Goal: Contribute content

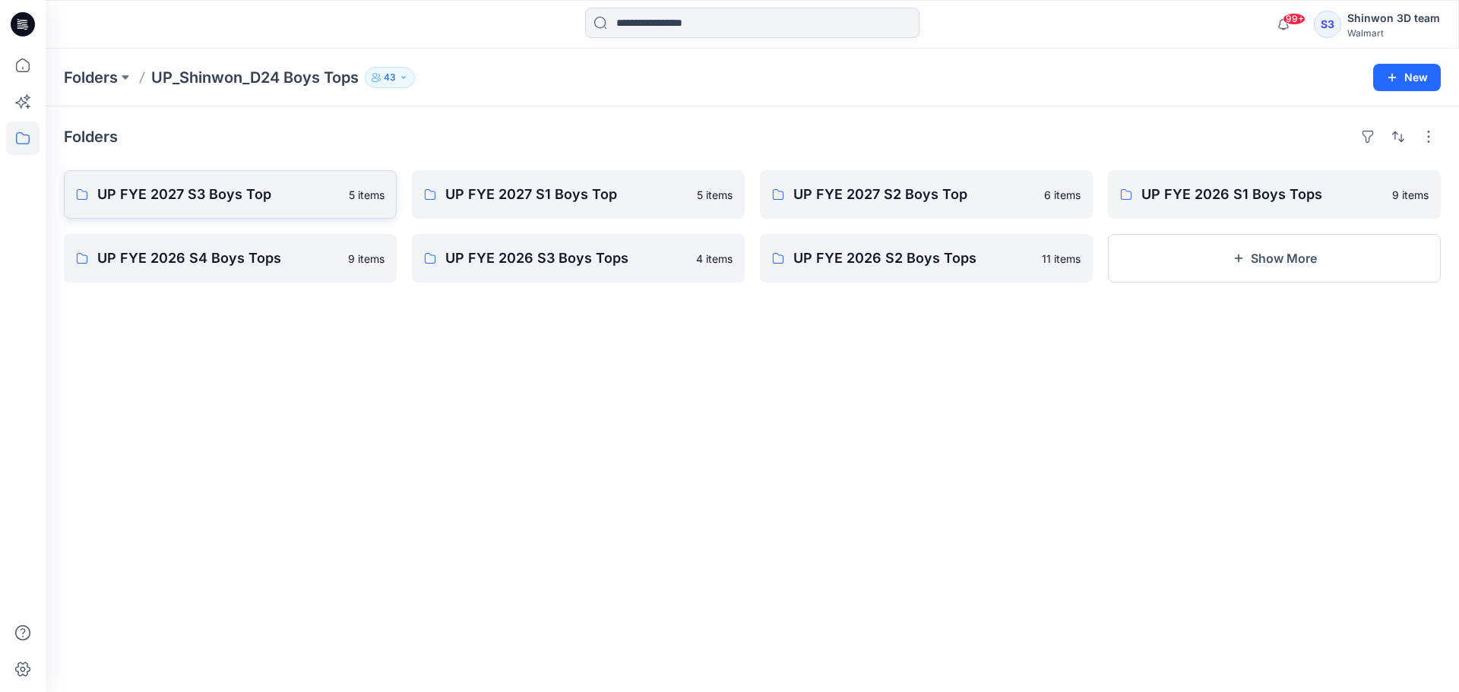
click at [243, 193] on p "UP FYE 2027 S3 Boys Top" at bounding box center [218, 194] width 242 height 21
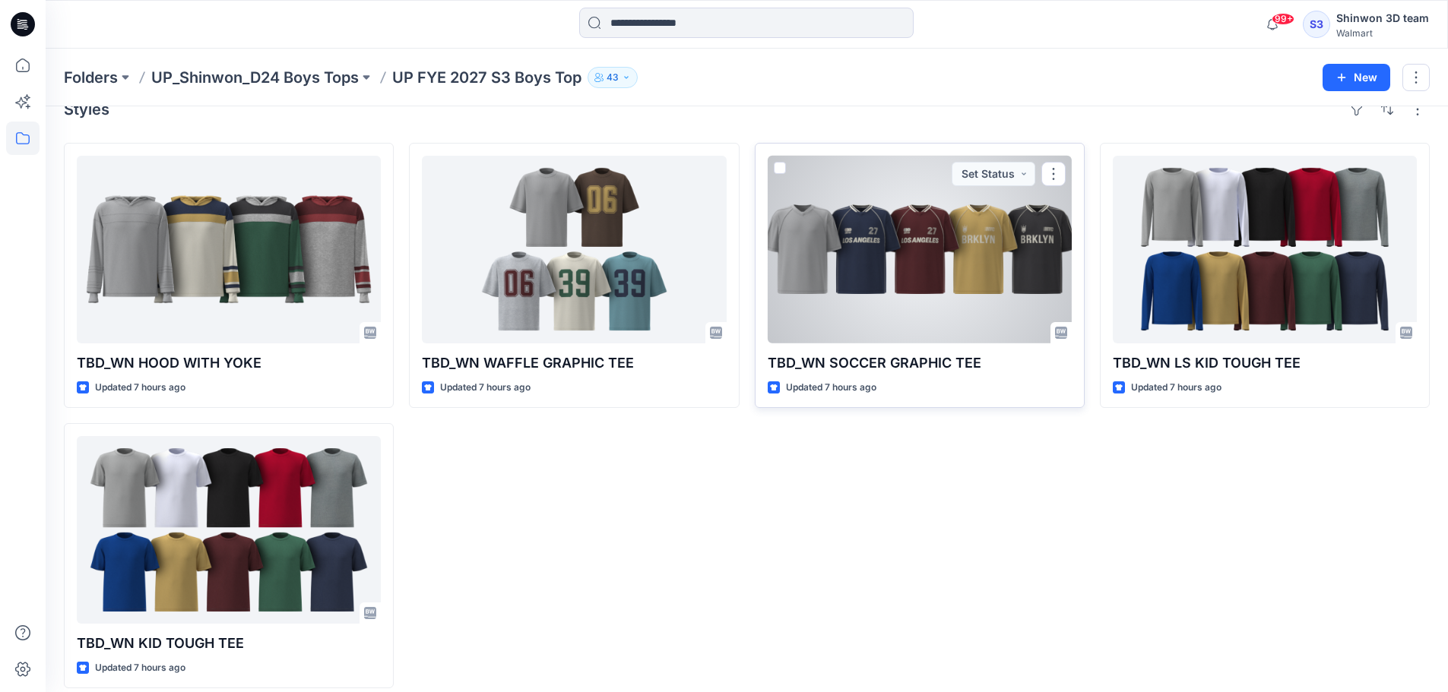
scroll to position [42, 0]
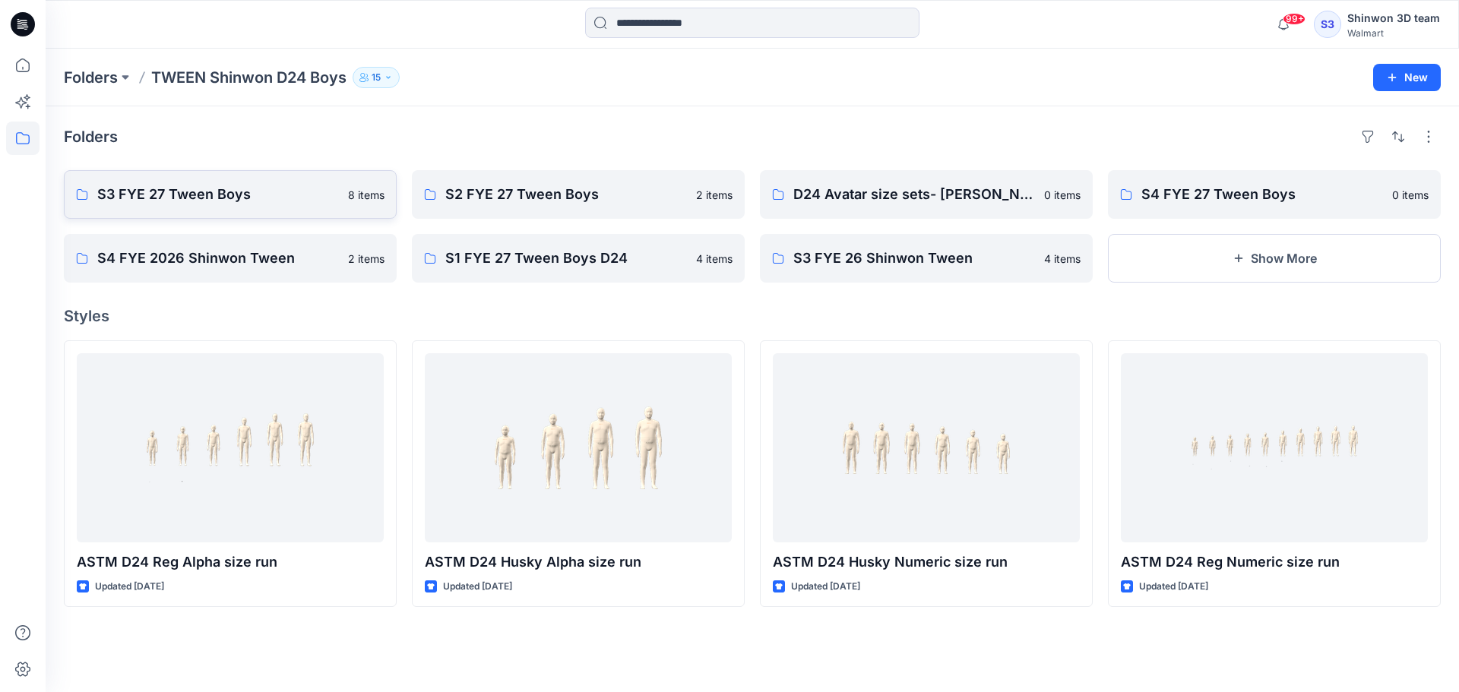
click at [276, 205] on link "S3 FYE 27 Tween Boys 8 items" at bounding box center [230, 194] width 333 height 49
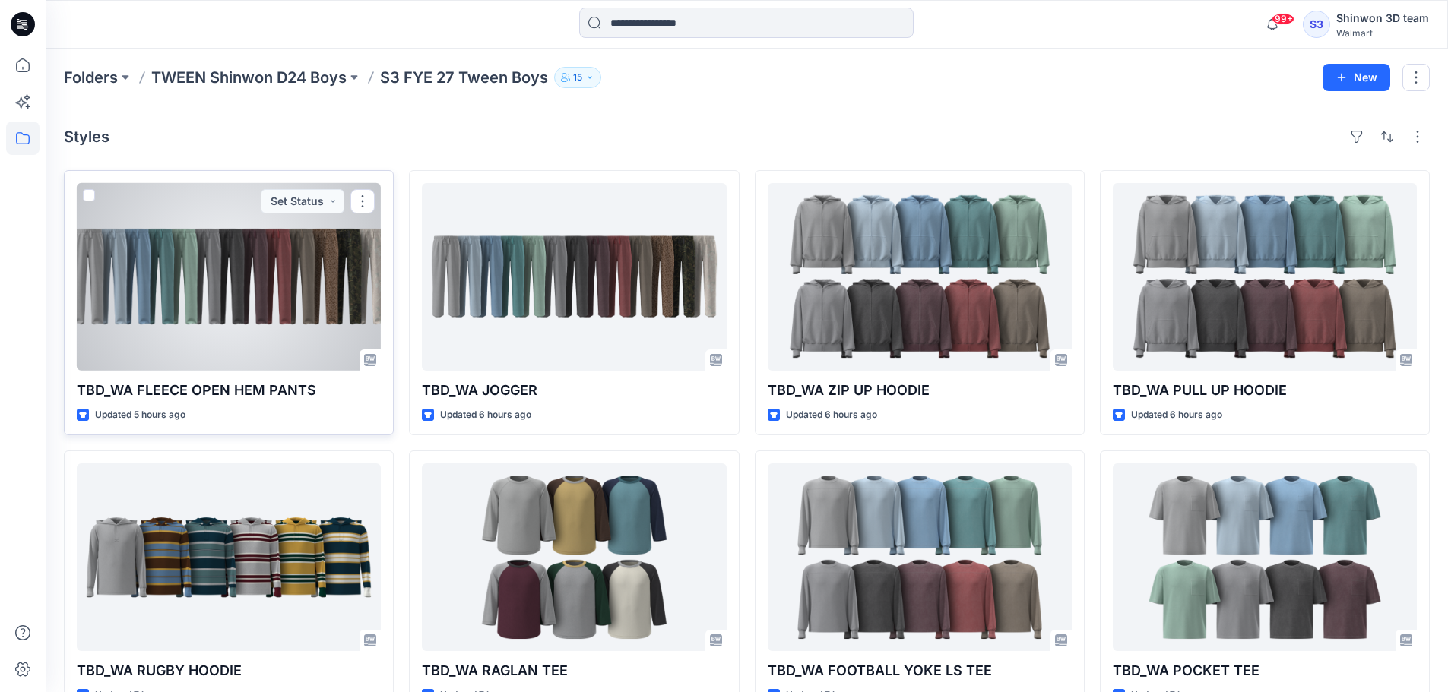
click at [264, 391] on p "TBD_WA FLEECE OPEN HEM PANTS" at bounding box center [229, 390] width 304 height 21
click at [261, 321] on div at bounding box center [229, 277] width 304 height 188
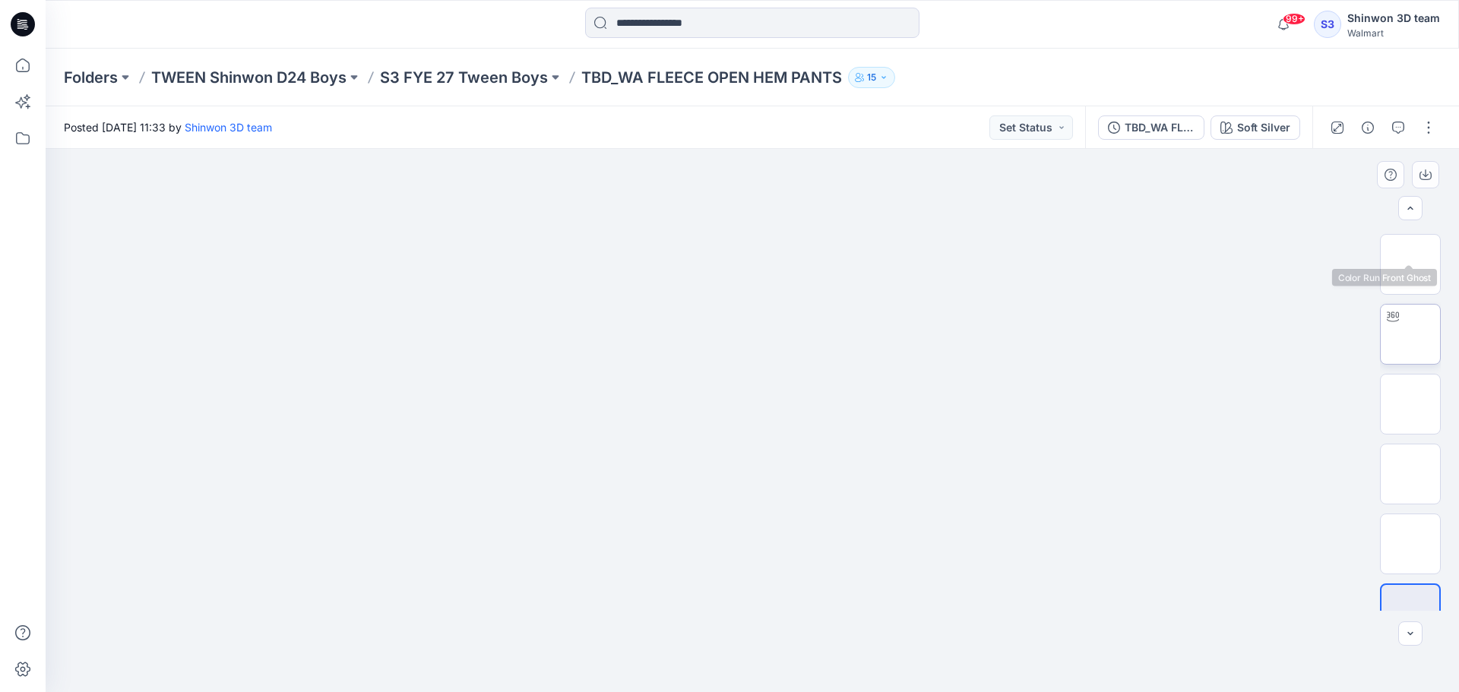
scroll to position [100, 0]
click at [1423, 125] on button "button" at bounding box center [1429, 128] width 24 height 24
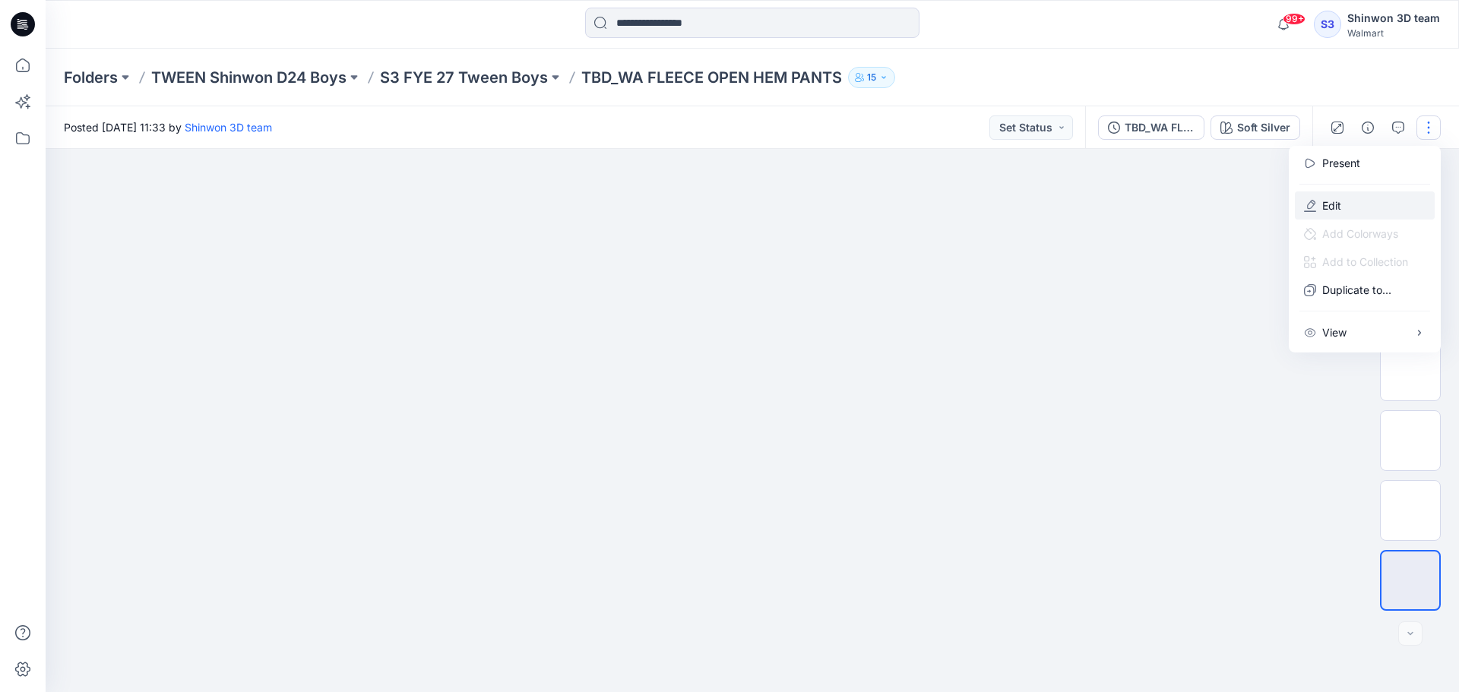
click at [1363, 198] on button "Edit" at bounding box center [1365, 206] width 140 height 28
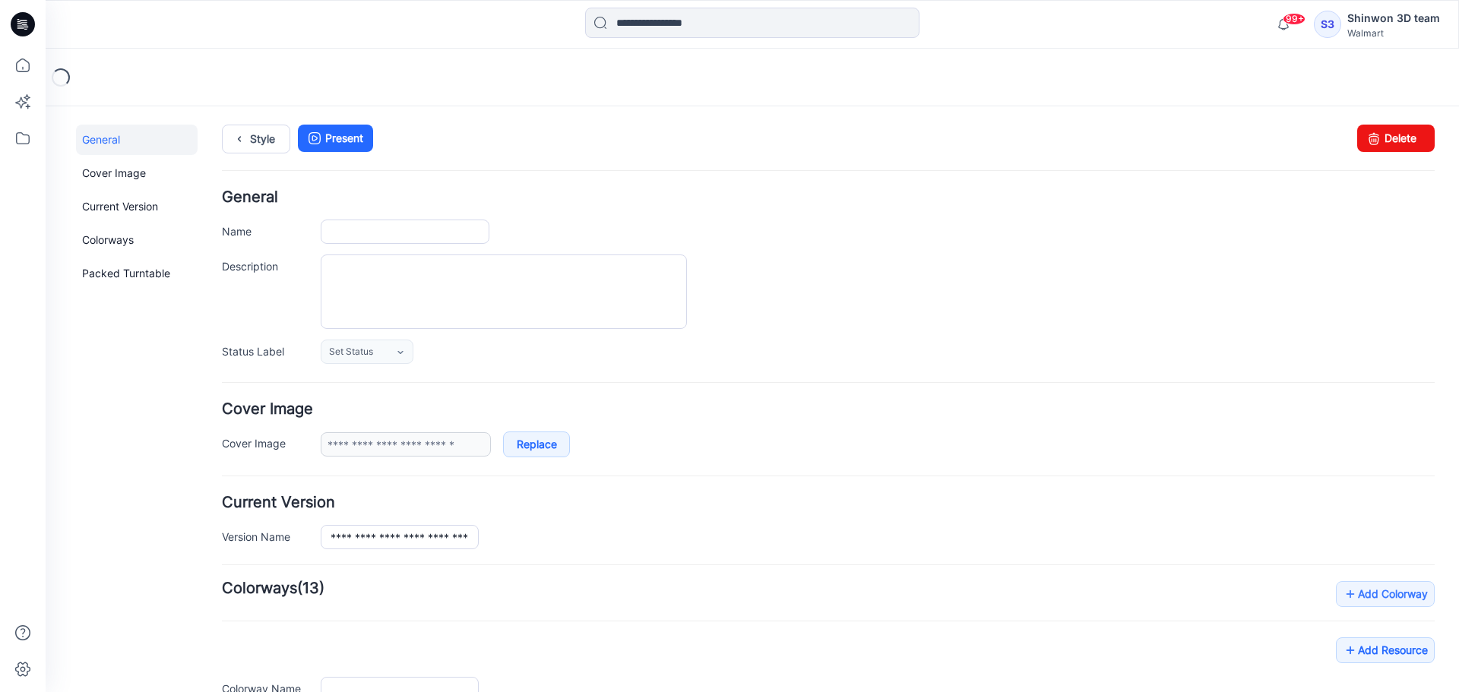
type input "**********"
type textarea "**********"
type input "**********"
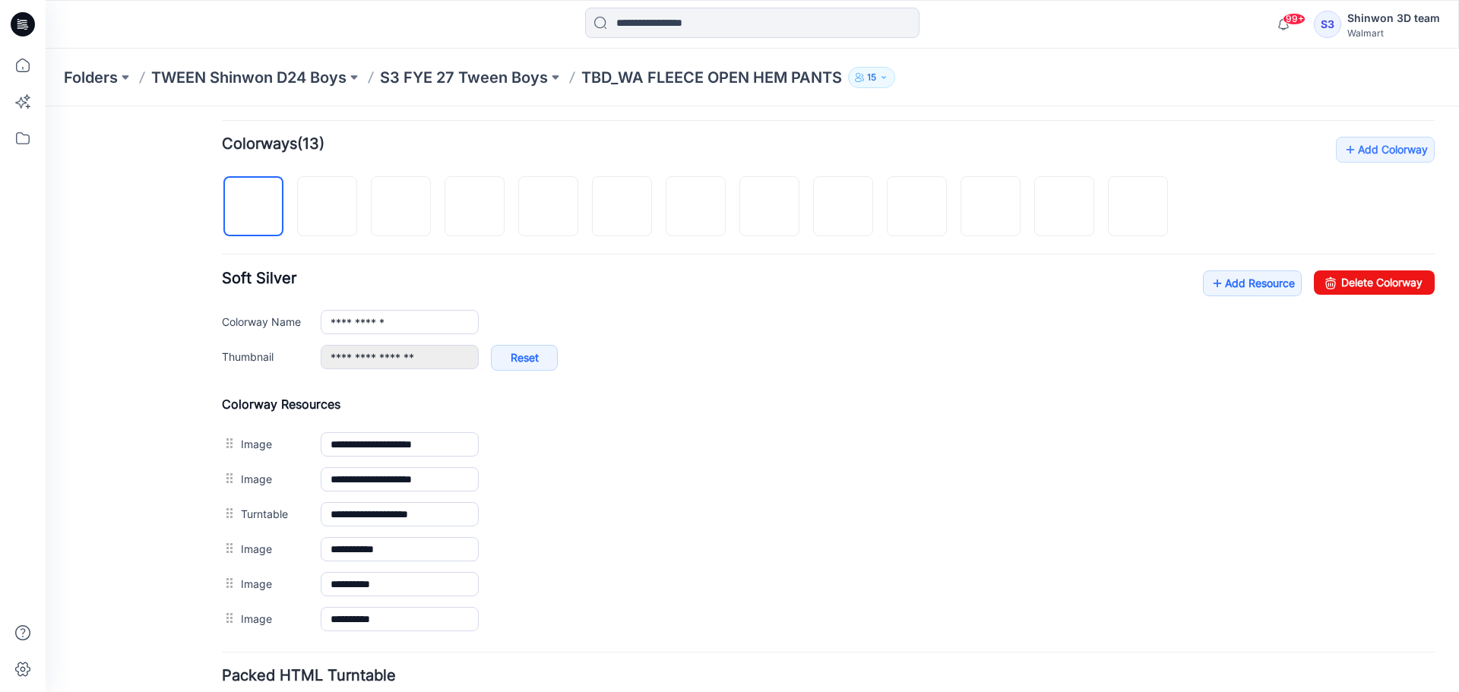
scroll to position [456, 0]
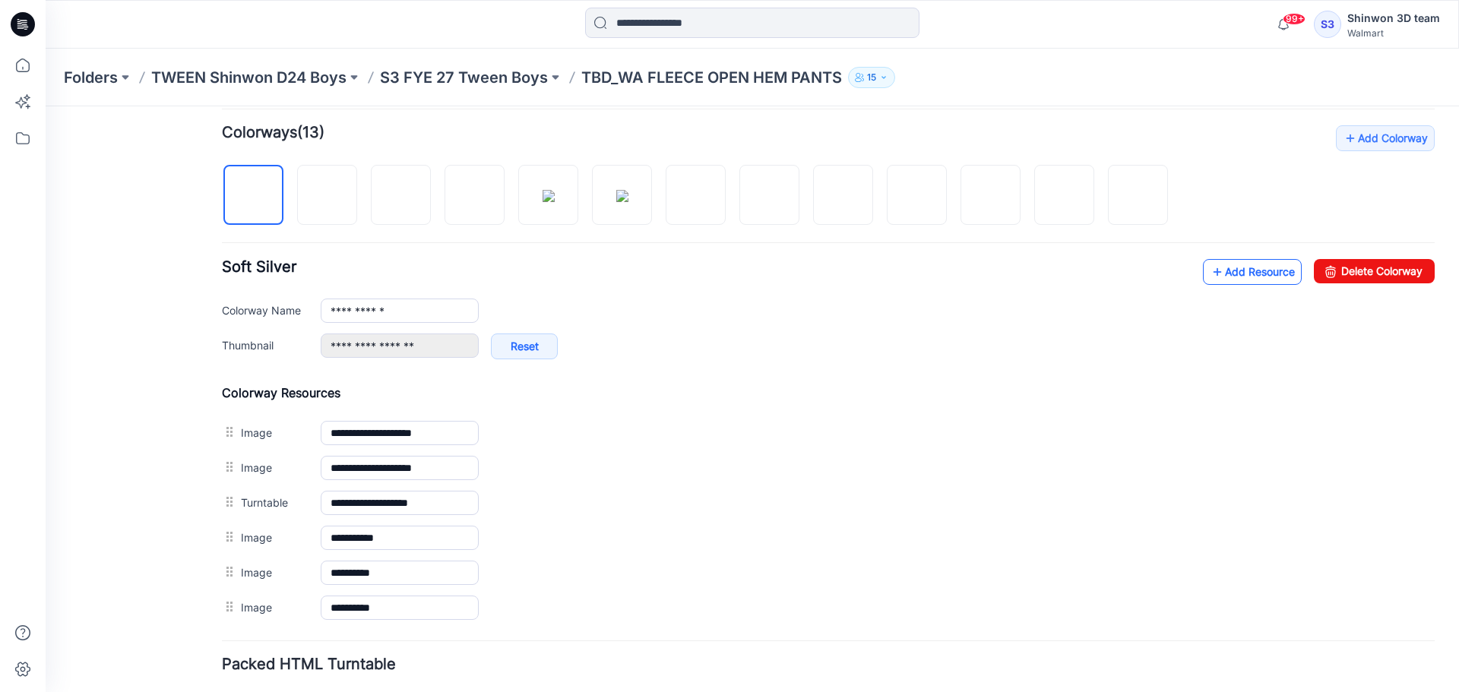
click at [1247, 267] on link "Add Resource" at bounding box center [1252, 272] width 99 height 26
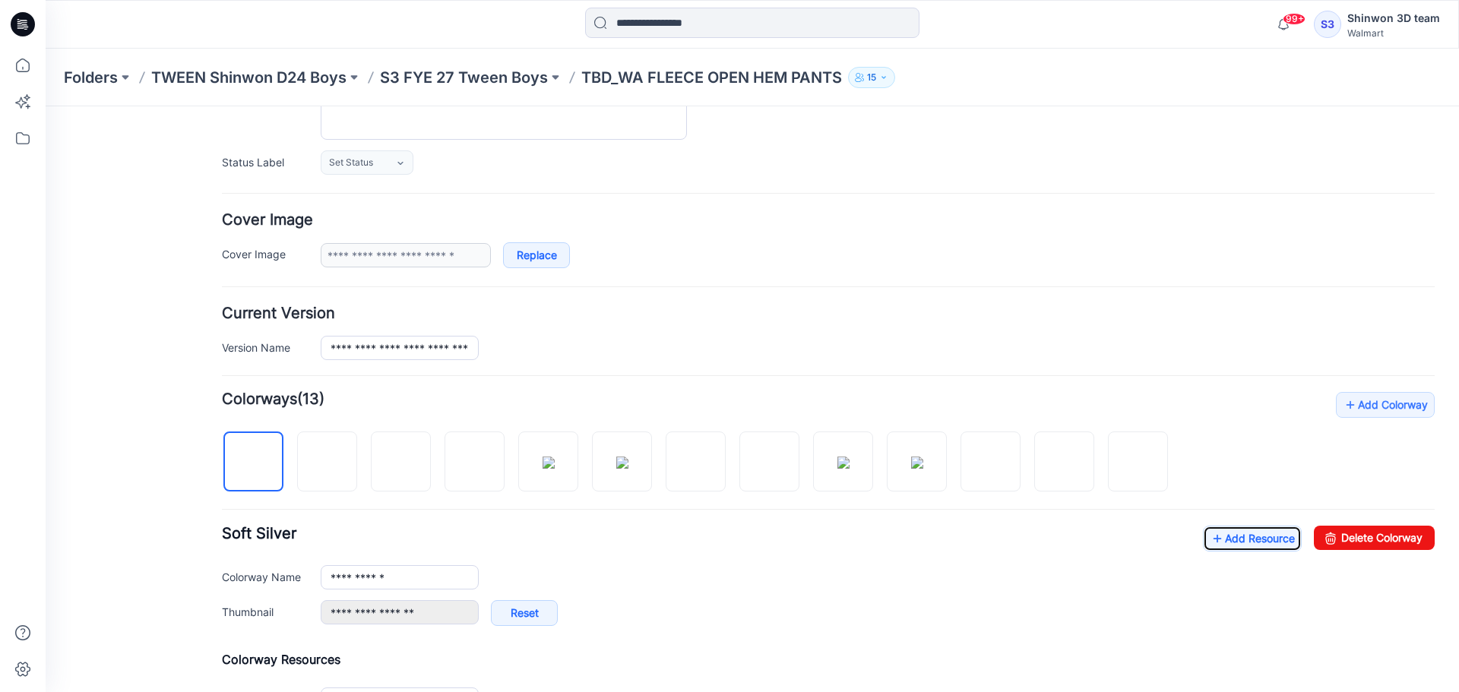
scroll to position [0, 0]
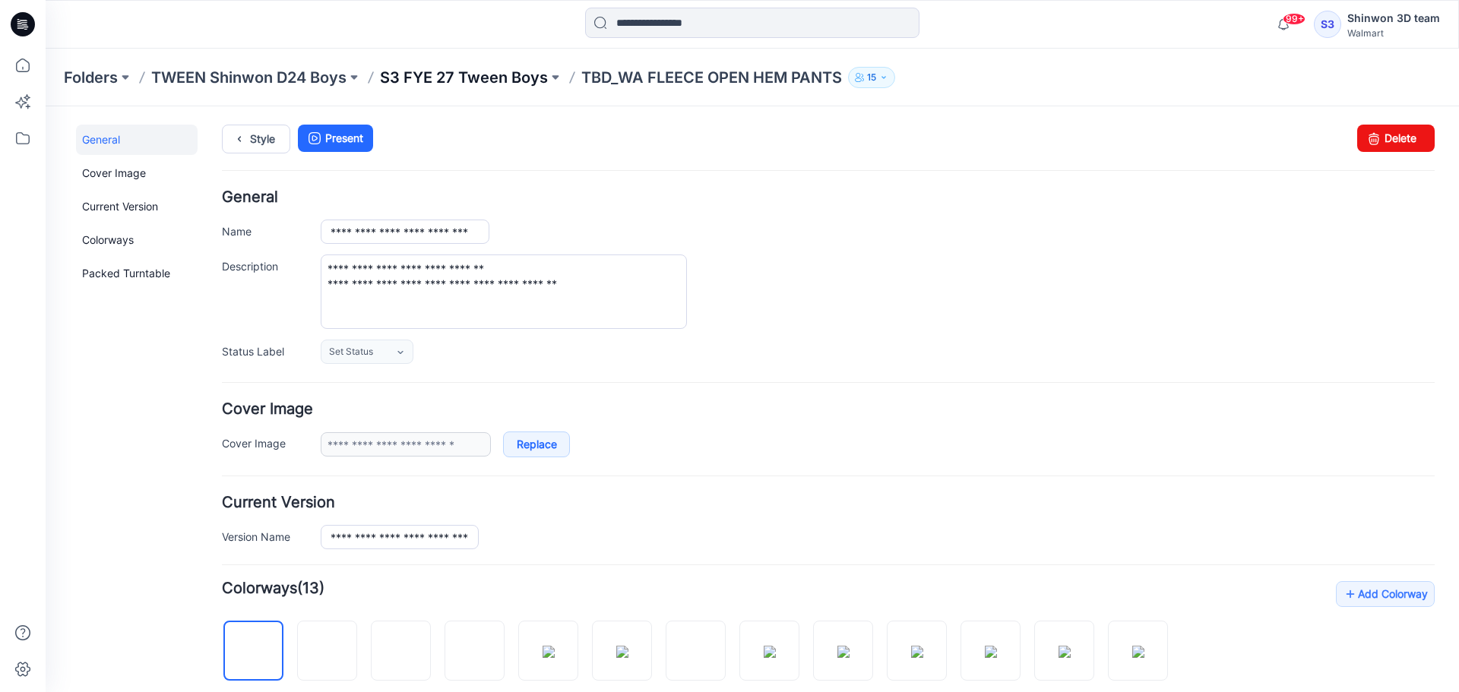
click at [453, 78] on p "S3 FYE 27 Tween Boys" at bounding box center [464, 77] width 168 height 21
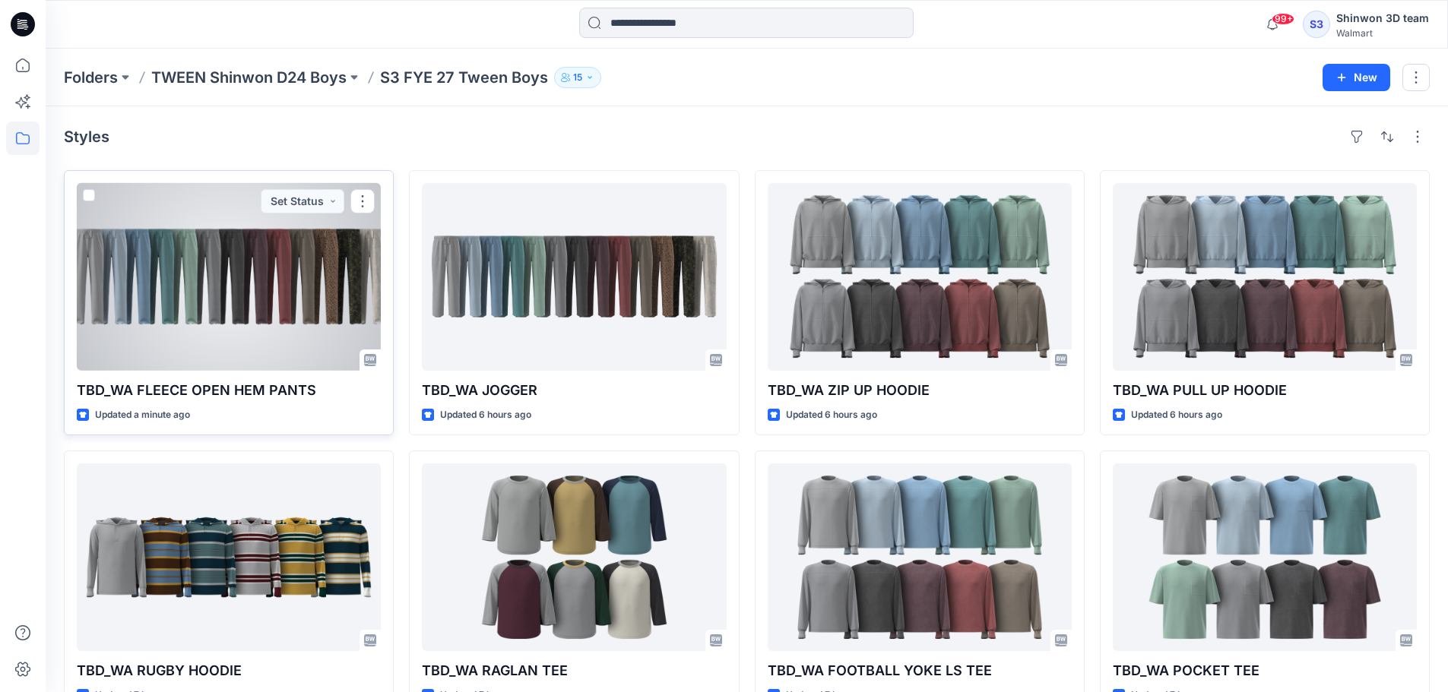
click at [250, 321] on div at bounding box center [229, 277] width 304 height 188
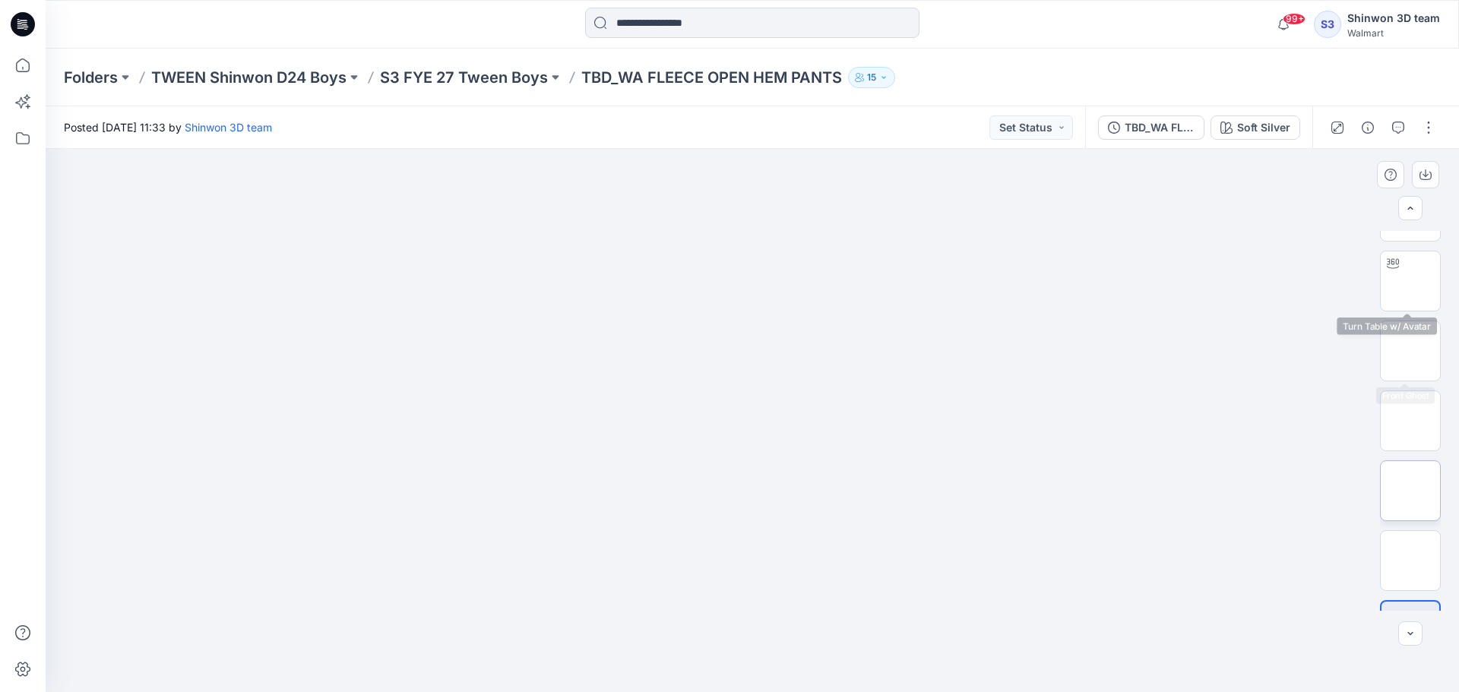
scroll to position [170, 0]
click at [1411, 511] on img at bounding box center [1411, 511] width 0 height 0
